Goal: Information Seeking & Learning: Understand process/instructions

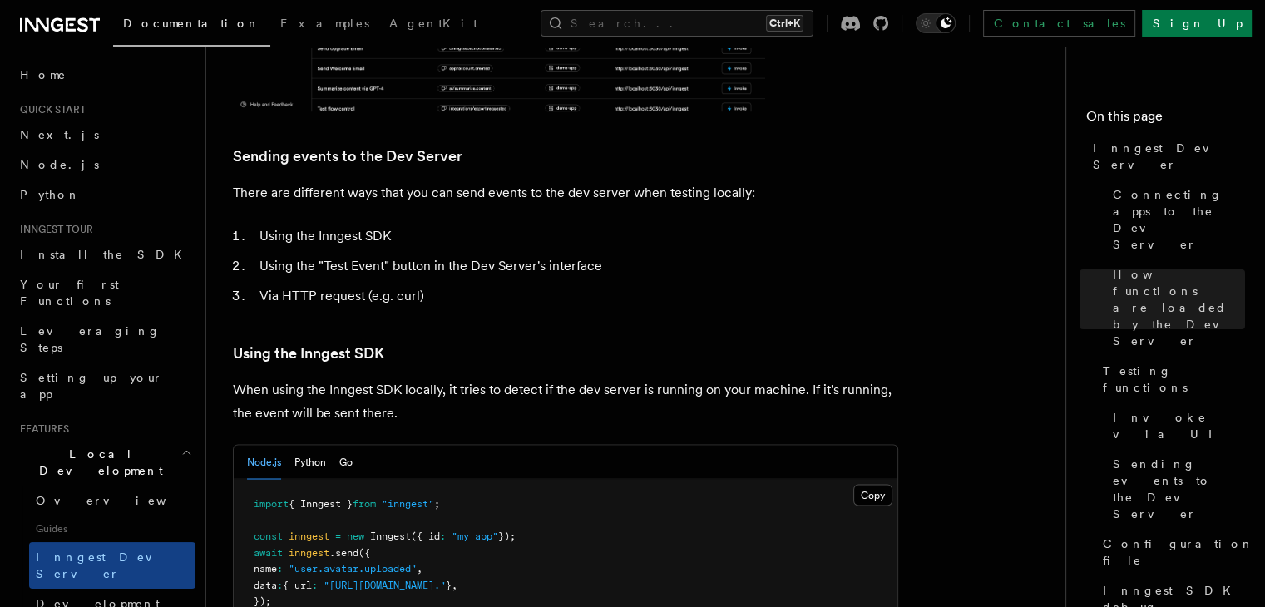
scroll to position [2816, 0]
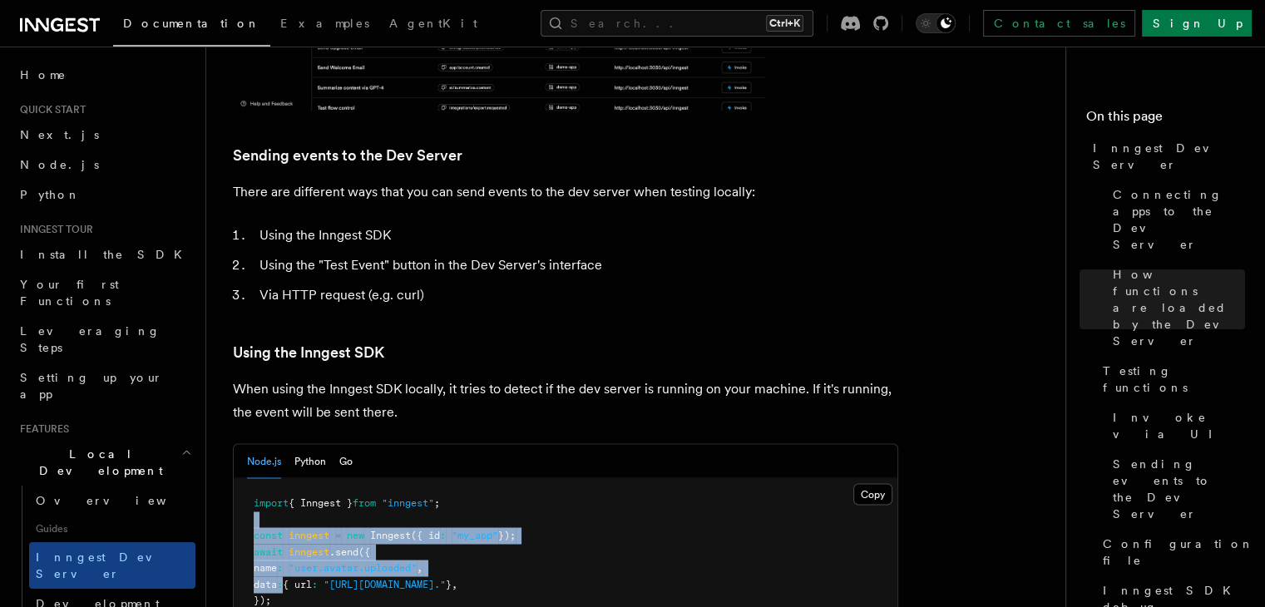
drag, startPoint x: 298, startPoint y: 548, endPoint x: 251, endPoint y: 468, distance: 92.4
click at [251, 478] on pre "import { Inngest } from "inngest" ; const inngest = new Inngest ({ id : "my_app…" at bounding box center [566, 551] width 664 height 147
click at [374, 484] on pre "import { Inngest } from "inngest" ; const inngest = new Inngest ({ id : "my_app…" at bounding box center [566, 551] width 664 height 147
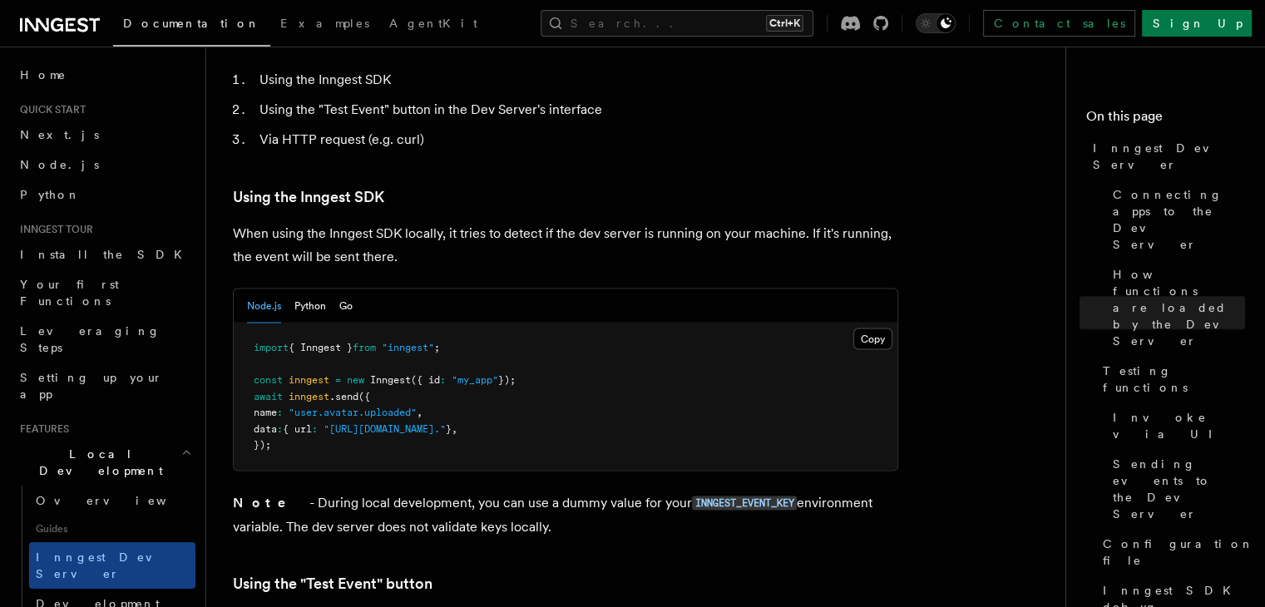
scroll to position [2982, 0]
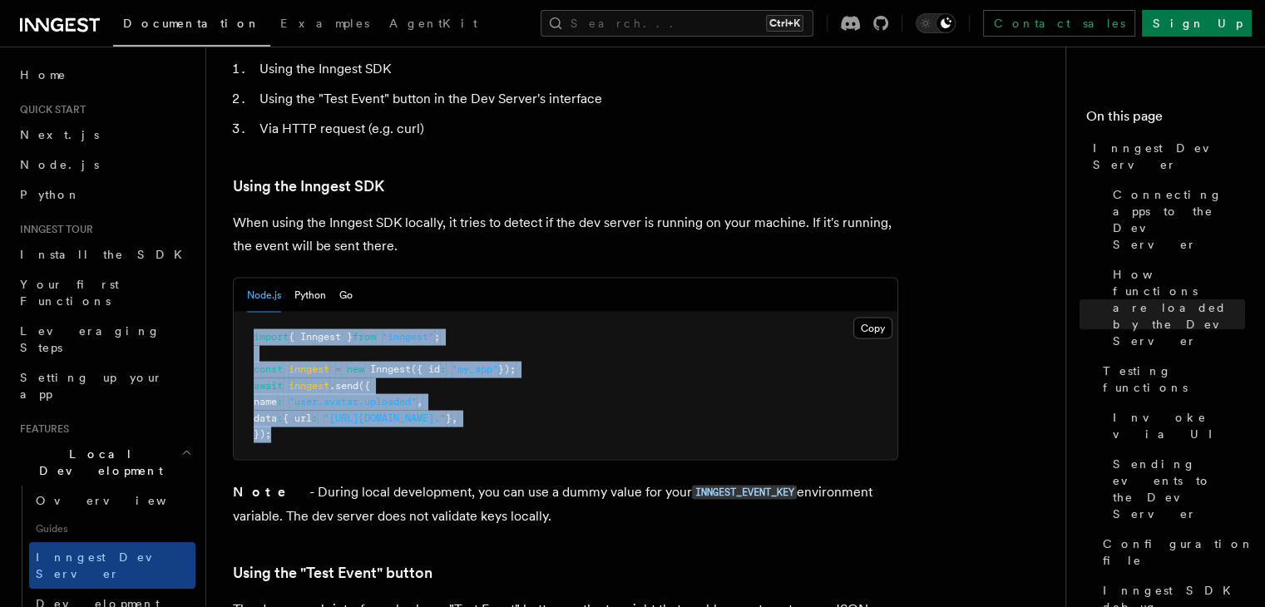
drag, startPoint x: 294, startPoint y: 392, endPoint x: 235, endPoint y: 286, distance: 121.0
click at [235, 312] on pre "import { Inngest } from "inngest" ; const inngest = new Inngest ({ id : "my_app…" at bounding box center [566, 385] width 664 height 147
click at [695, 485] on code "INNGEST_EVENT_KEY" at bounding box center [744, 492] width 105 height 14
click at [421, 412] on span ""[URL][DOMAIN_NAME]."" at bounding box center [385, 418] width 122 height 12
drag, startPoint x: 309, startPoint y: 395, endPoint x: 260, endPoint y: 299, distance: 107.1
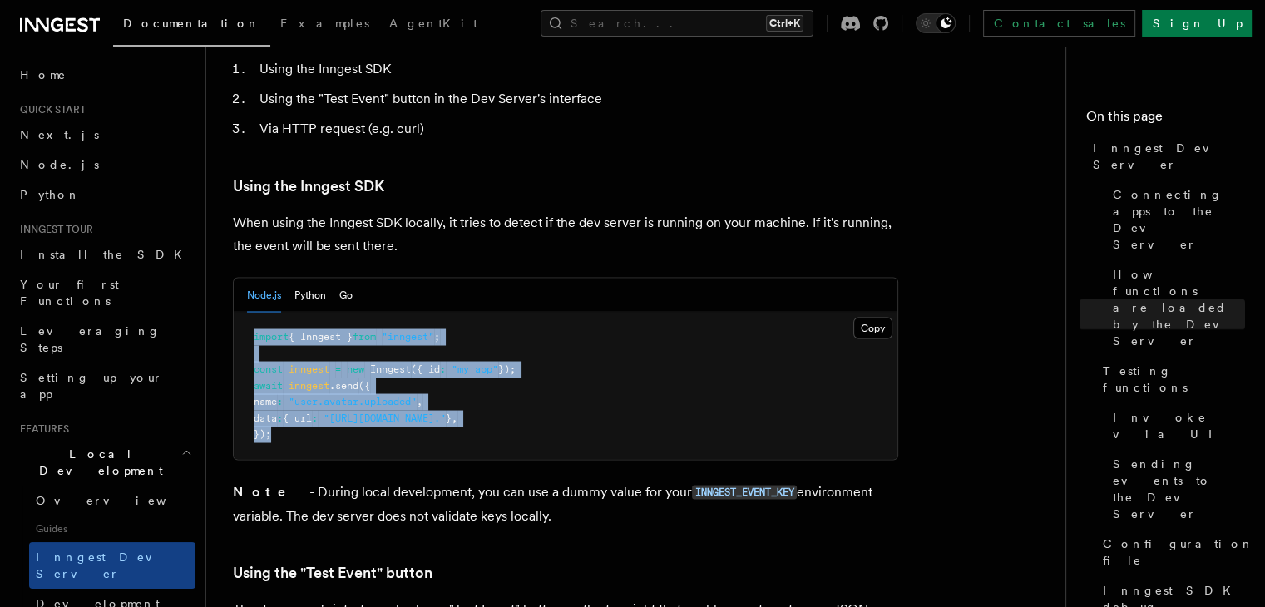
click at [251, 312] on pre "import { Inngest } from "inngest" ; const inngest = new Inngest ({ id : "my_app…" at bounding box center [566, 385] width 664 height 147
click at [396, 383] on pre "import { Inngest } from "inngest" ; const inngest = new Inngest ({ id : "my_app…" at bounding box center [566, 385] width 664 height 147
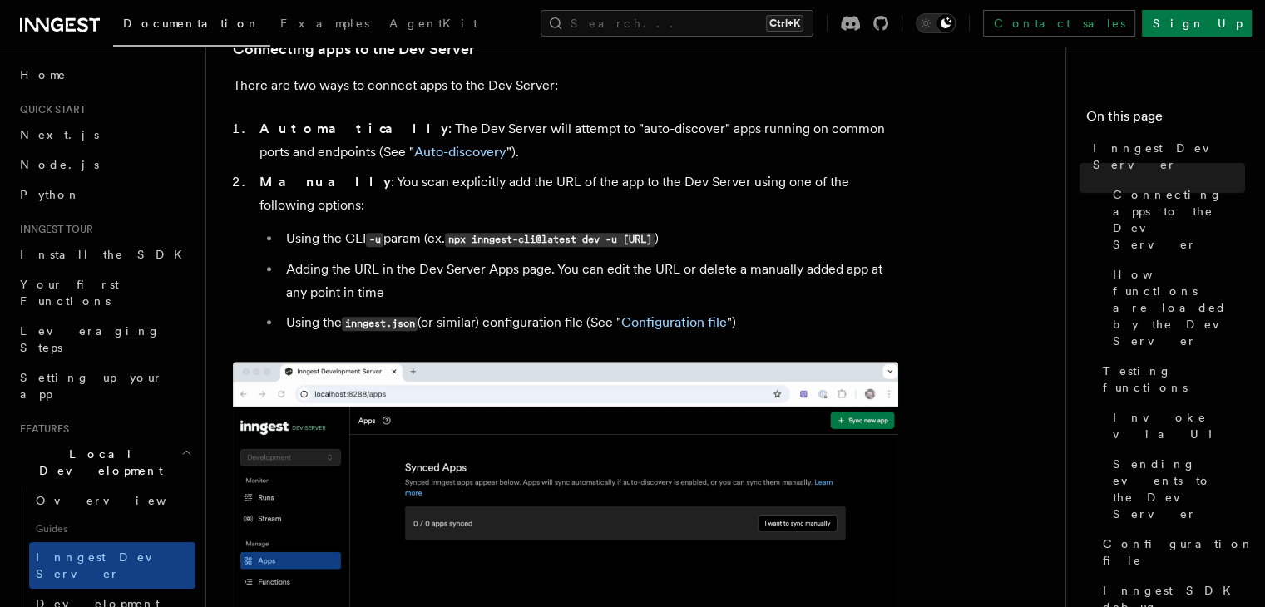
scroll to position [998, 0]
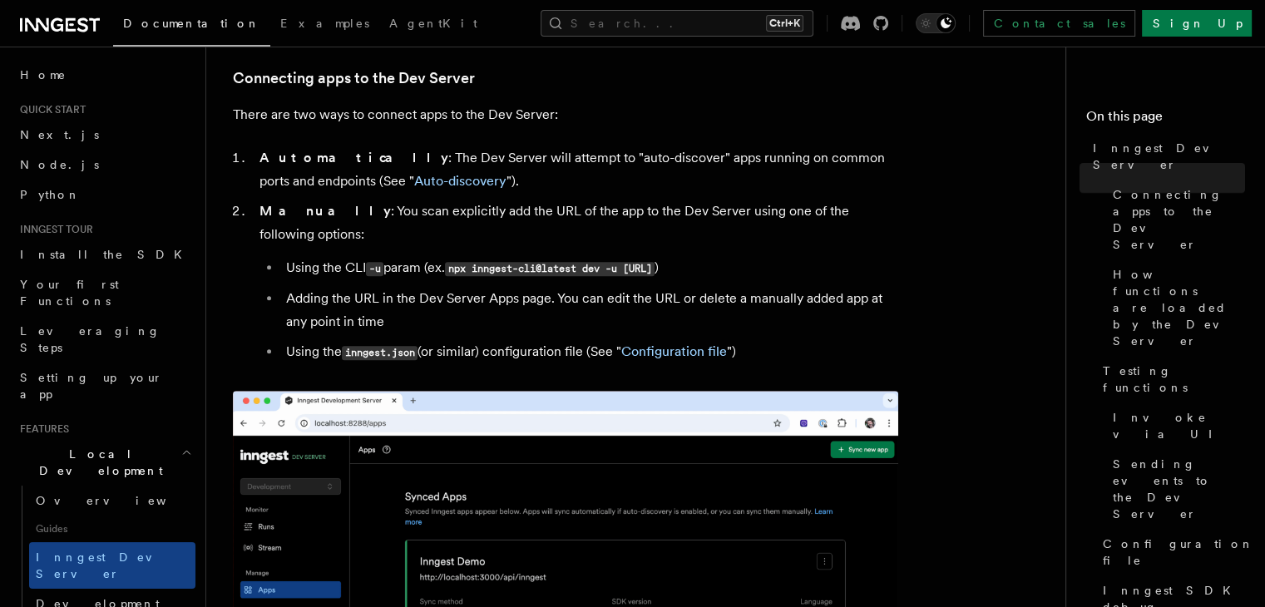
drag, startPoint x: 835, startPoint y: 247, endPoint x: 451, endPoint y: 250, distance: 384.3
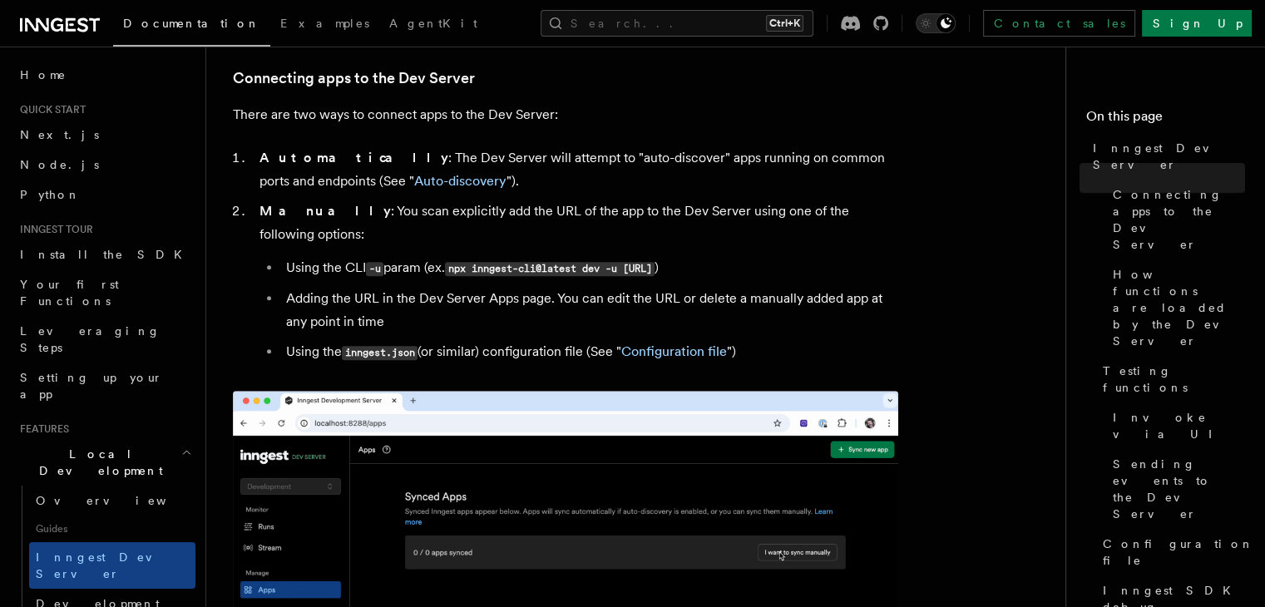
click at [451, 256] on li "Using the CLI -u param (ex. npx inngest-cli@latest dev -u [URL] )" at bounding box center [589, 268] width 617 height 24
click at [625, 262] on code "npx inngest-cli@latest dev -u [URL]" at bounding box center [550, 269] width 210 height 14
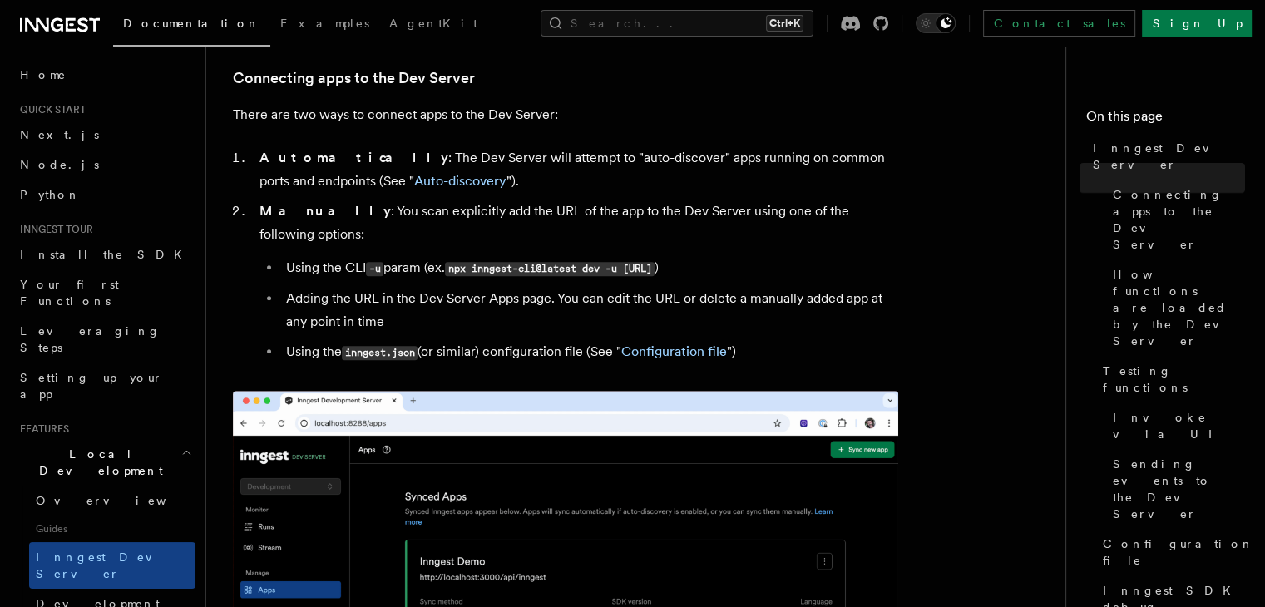
drag, startPoint x: 838, startPoint y: 246, endPoint x: 457, endPoint y: 251, distance: 381.8
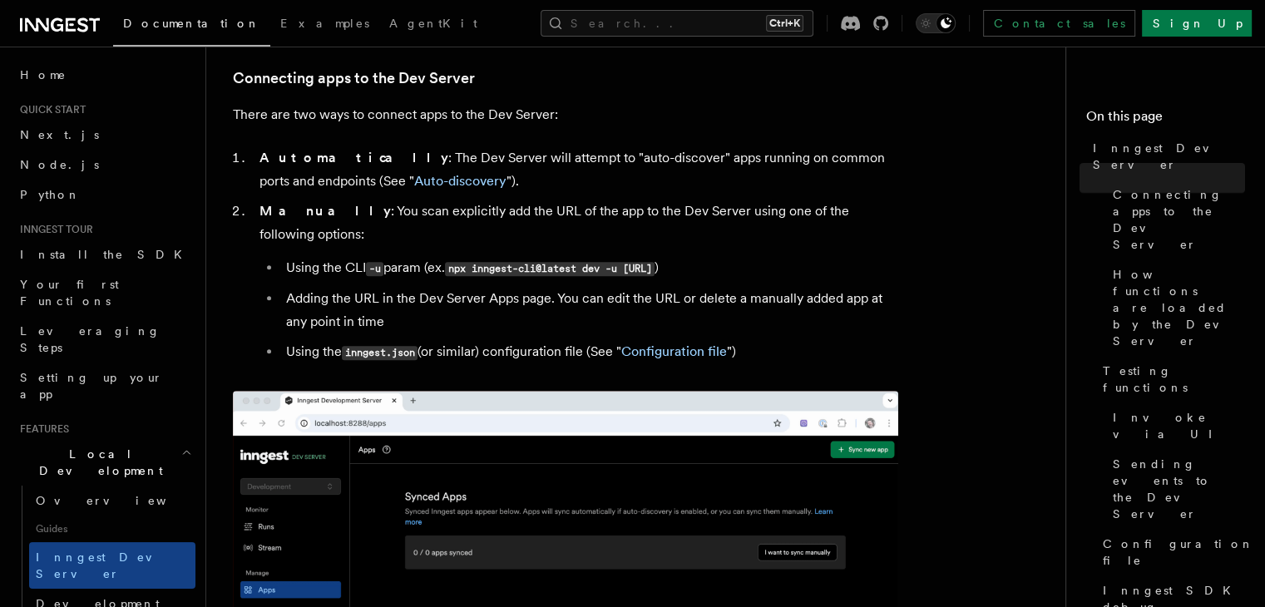
click at [457, 256] on li "Using the CLI -u param (ex. npx inngest-cli@latest dev -u [URL] )" at bounding box center [589, 268] width 617 height 24
copy code "npx inngest-cli@latest dev -u [URL]"
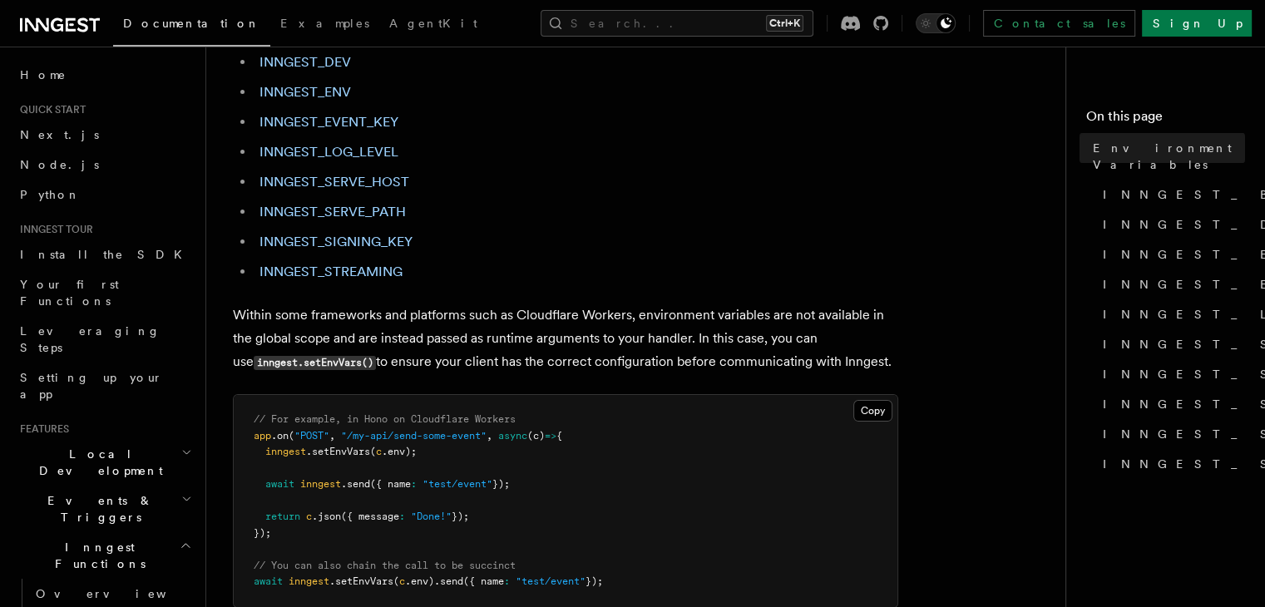
scroll to position [499, 0]
